Goal: Task Accomplishment & Management: Manage account settings

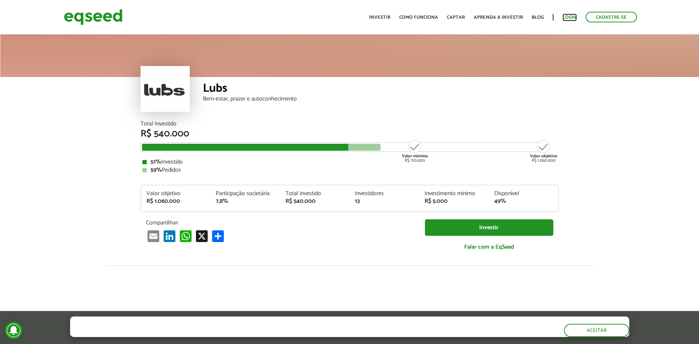
click at [569, 17] on link "Login" at bounding box center [569, 17] width 14 height 5
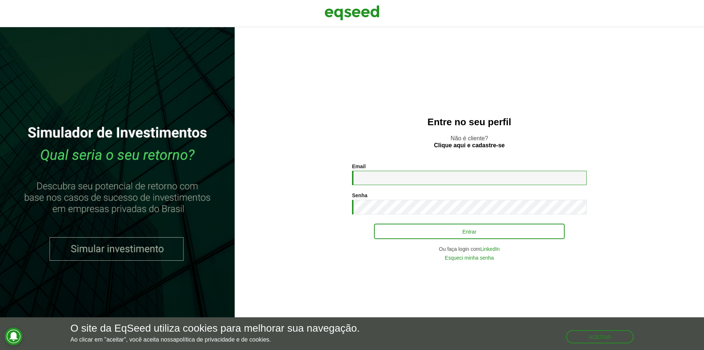
type input "**********"
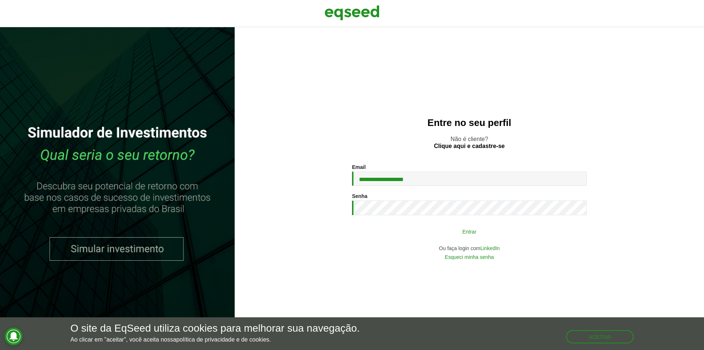
click at [453, 235] on button "Entrar" at bounding box center [469, 231] width 191 height 14
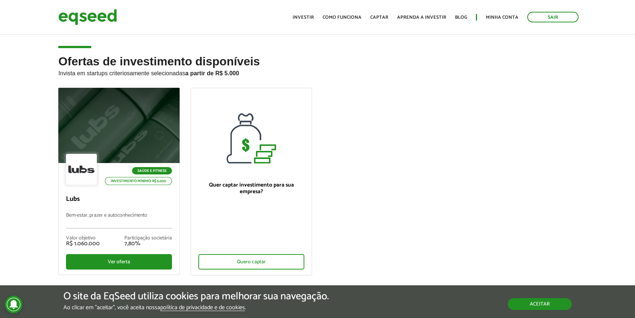
click at [551, 305] on button "Aceitar" at bounding box center [540, 304] width 64 height 12
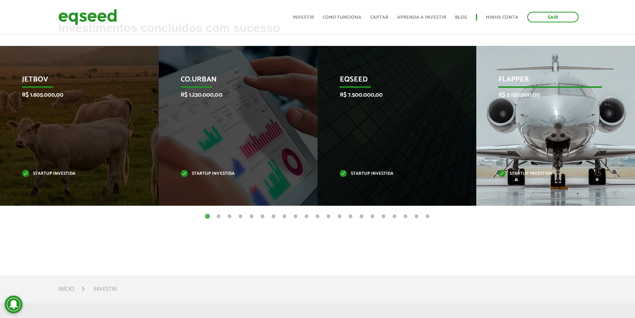
scroll to position [300, 0]
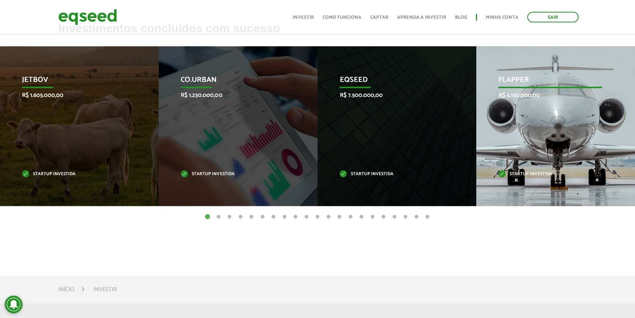
click at [529, 175] on p "Startup investida" at bounding box center [549, 174] width 103 height 4
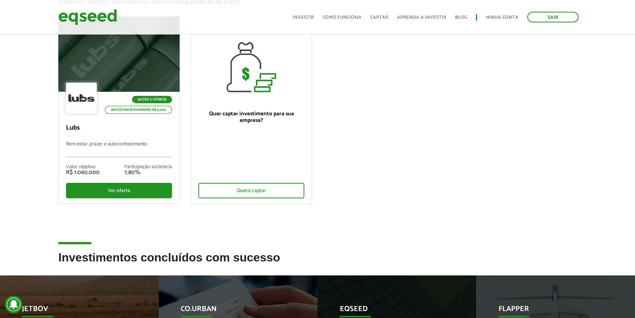
scroll to position [0, 0]
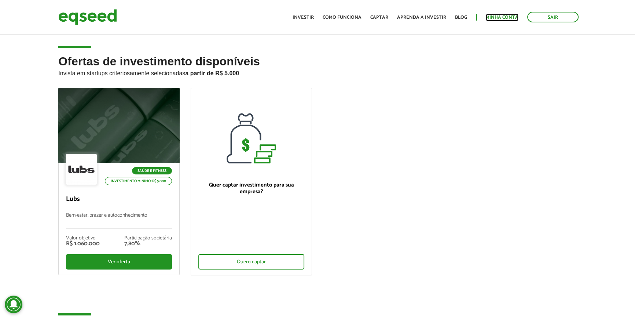
click at [498, 16] on link "Minha conta" at bounding box center [502, 17] width 33 height 5
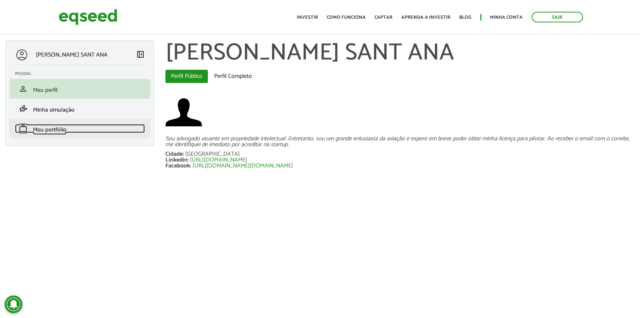
click at [44, 133] on span "Meu portfólio" at bounding box center [49, 130] width 33 height 10
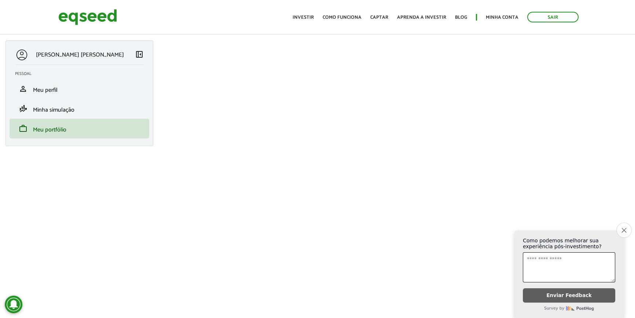
click at [623, 227] on icon "Close survey" at bounding box center [624, 229] width 5 height 5
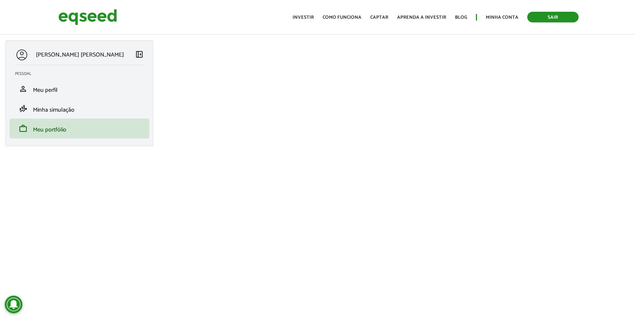
click at [554, 15] on link "Sair" at bounding box center [552, 17] width 51 height 11
